Goal: Obtain resource: Obtain resource

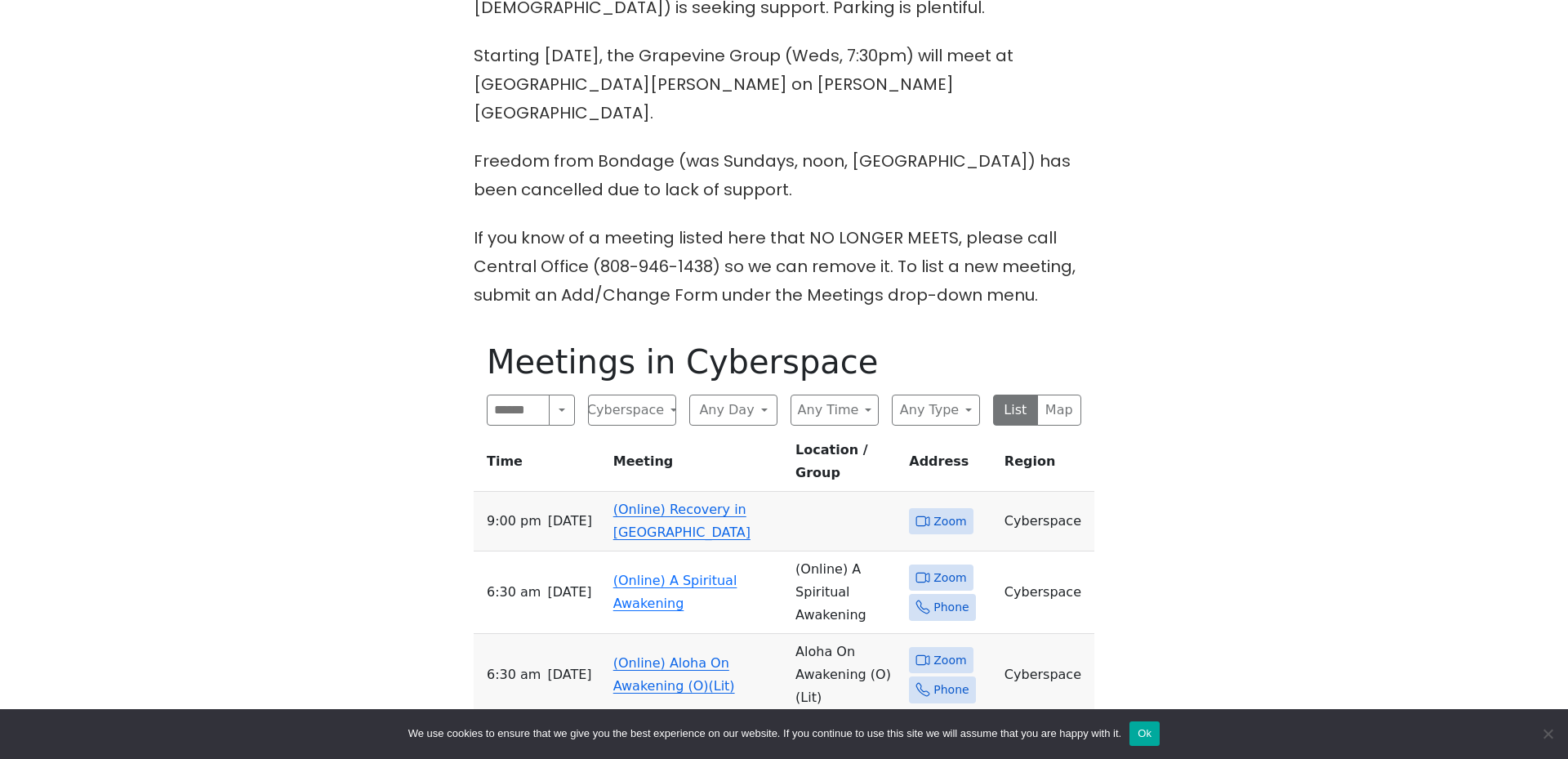
scroll to position [653, 0]
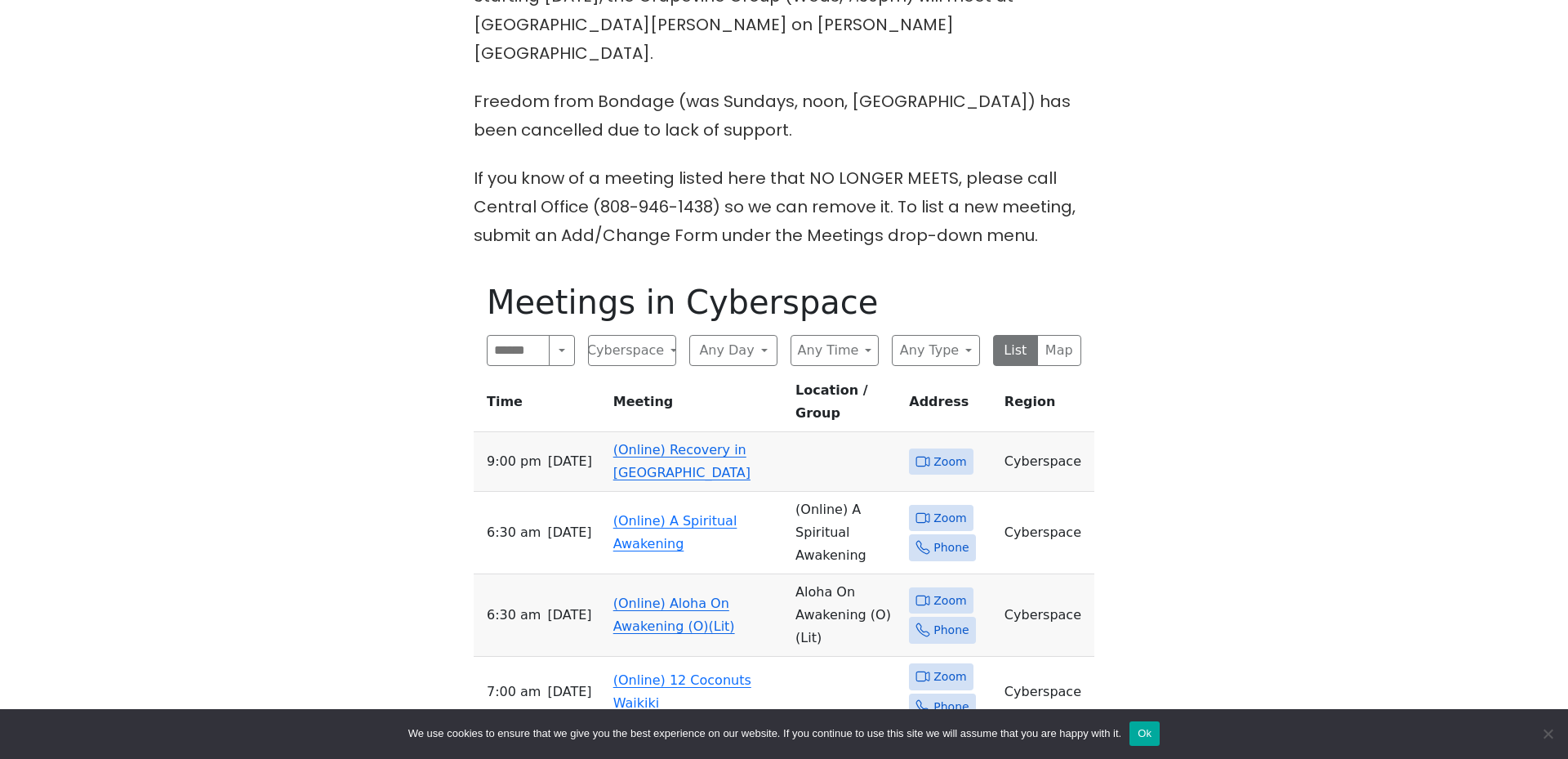
click at [1151, 736] on button "Ok" at bounding box center [1144, 733] width 30 height 25
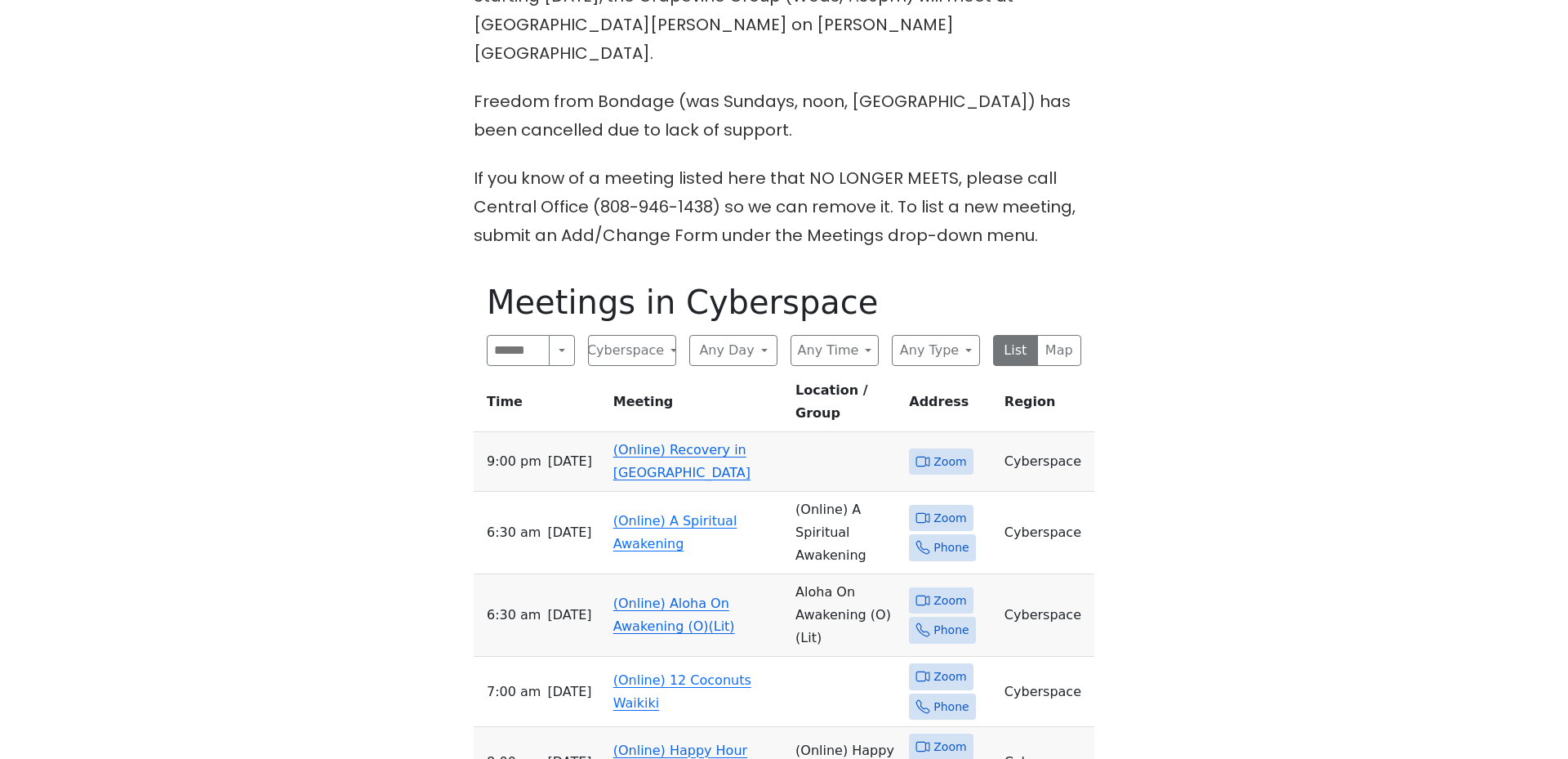
click at [640, 442] on link "(Online) Recovery in [GEOGRAPHIC_DATA]" at bounding box center [682, 461] width 137 height 38
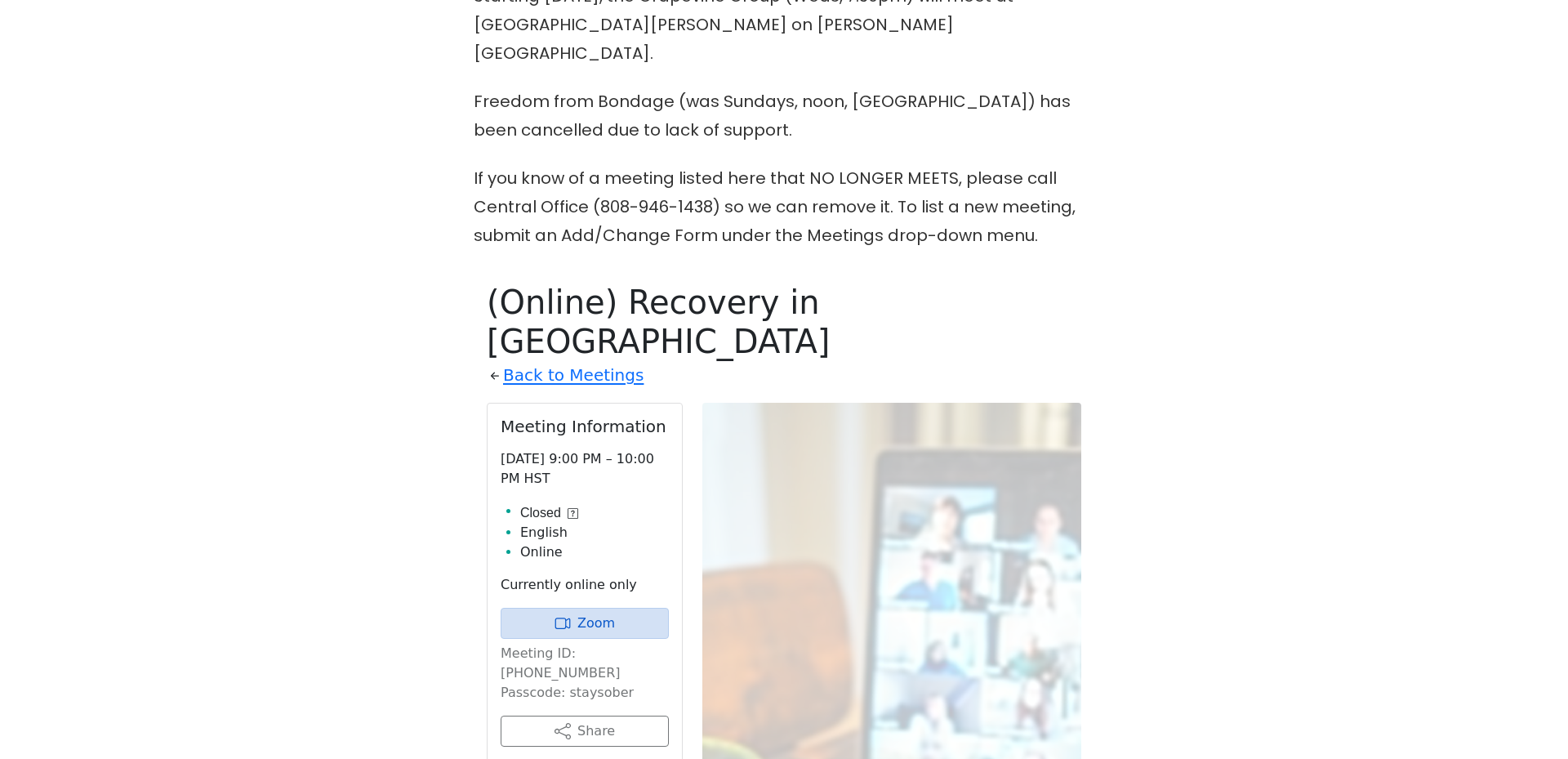
scroll to position [894, 0]
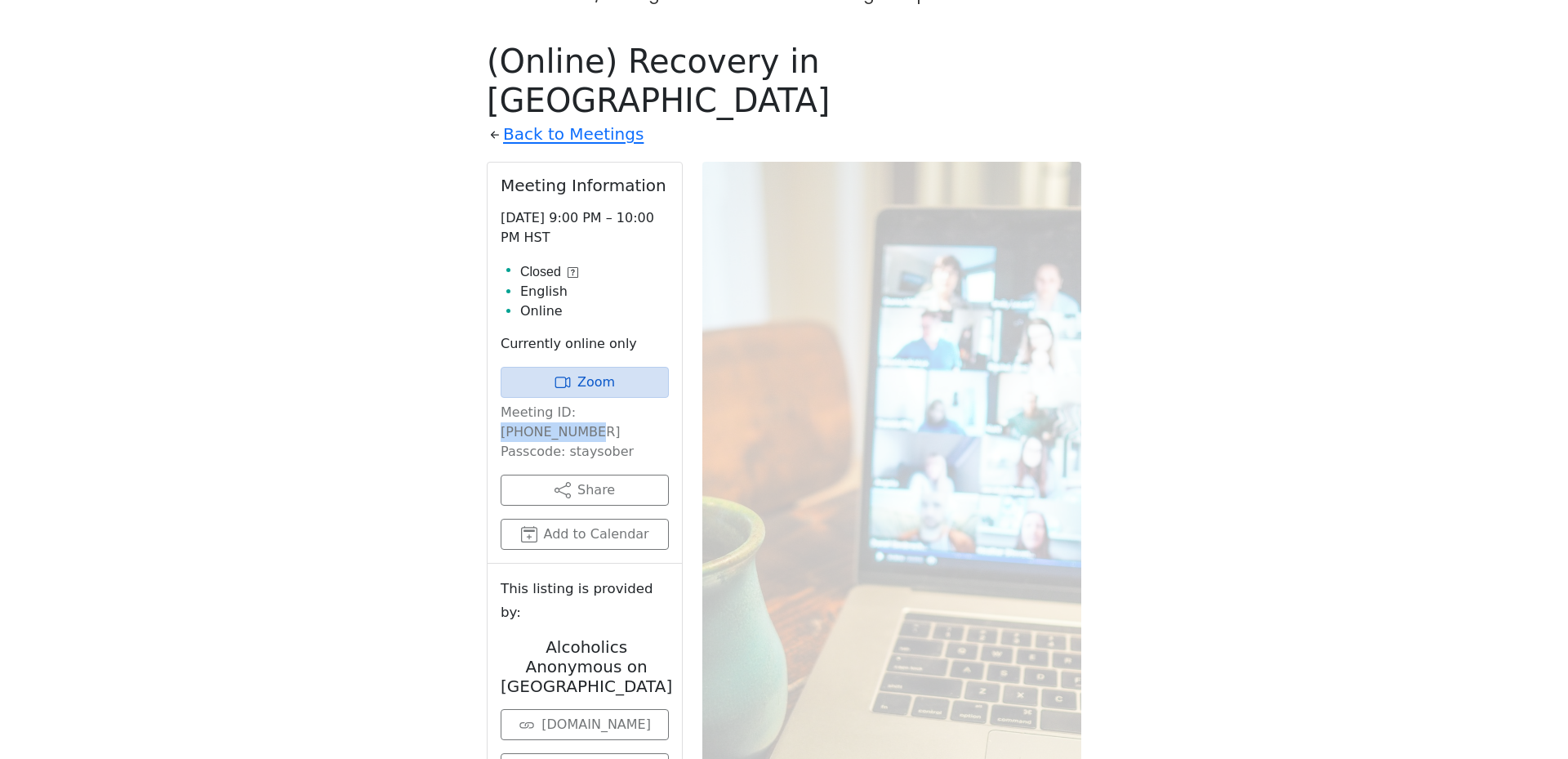
drag, startPoint x: 568, startPoint y: 342, endPoint x: 647, endPoint y: 345, distance: 79.1
click at [647, 403] on p "Meeting ID: [PHONE_NUMBER] Passcode: staysober" at bounding box center [585, 432] width 169 height 59
copy p "[PHONE_NUMBER]"
click at [587, 403] on p "Meeting ID: [PHONE_NUMBER] Passcode: staysober" at bounding box center [585, 432] width 169 height 59
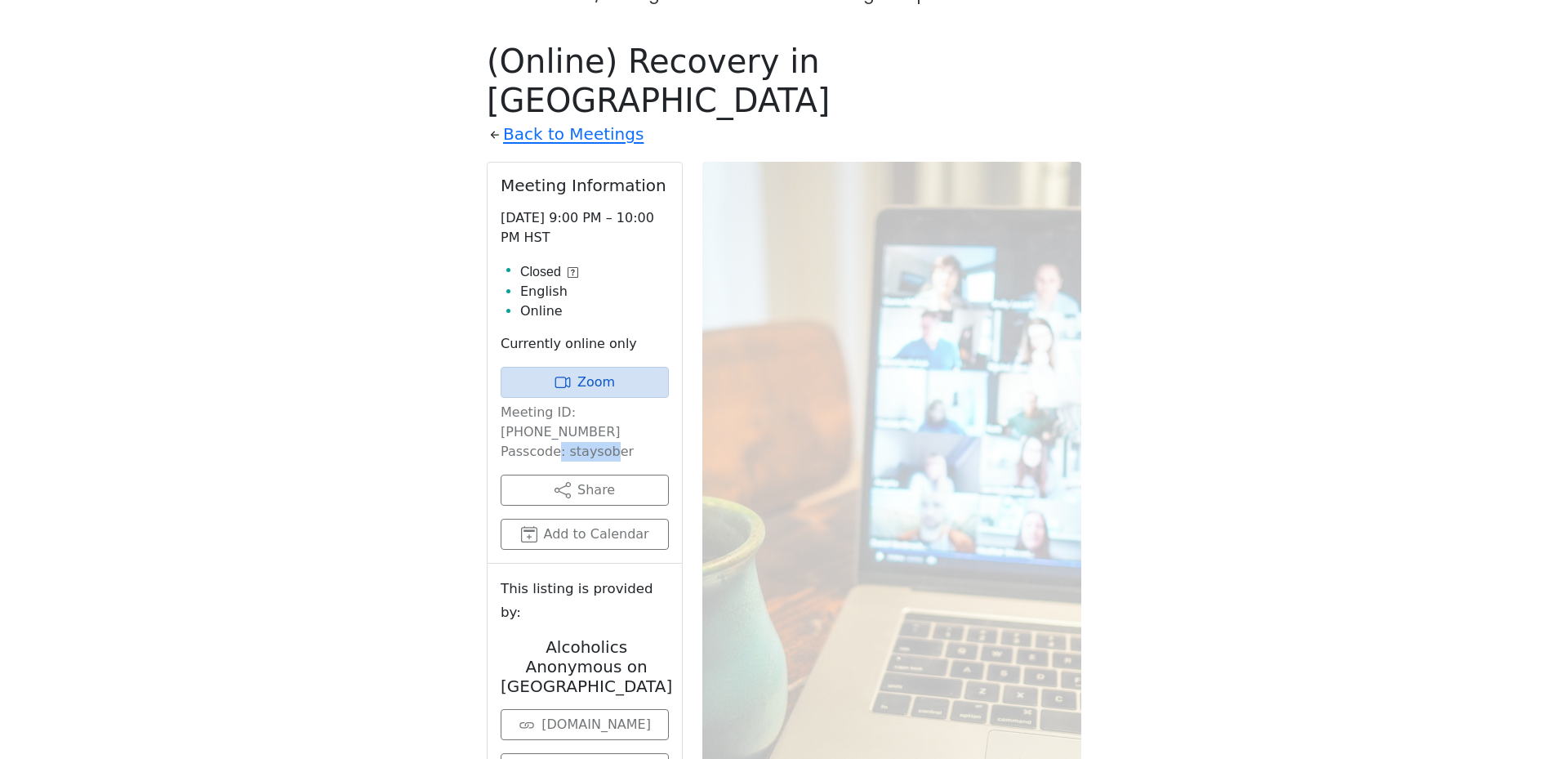
copy p "staysober"
